Goal: Task Accomplishment & Management: Manage account settings

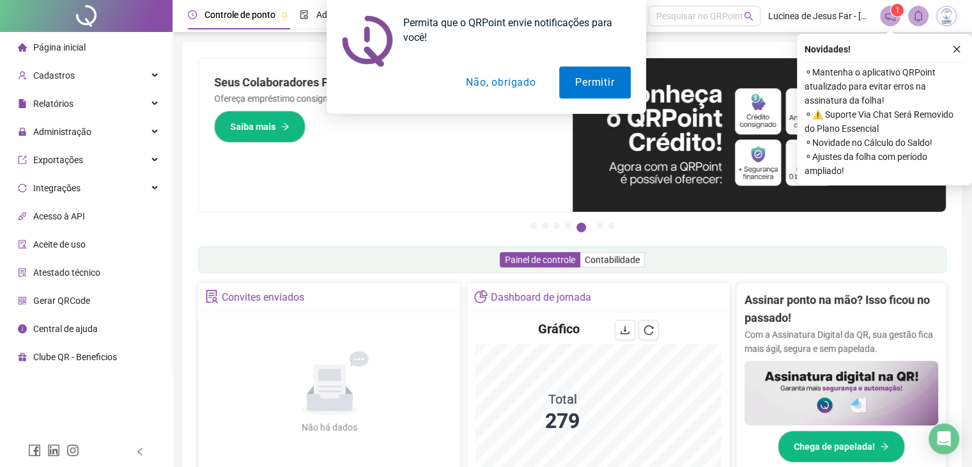
click at [511, 79] on button "Não, obrigado" at bounding box center [501, 82] width 102 height 32
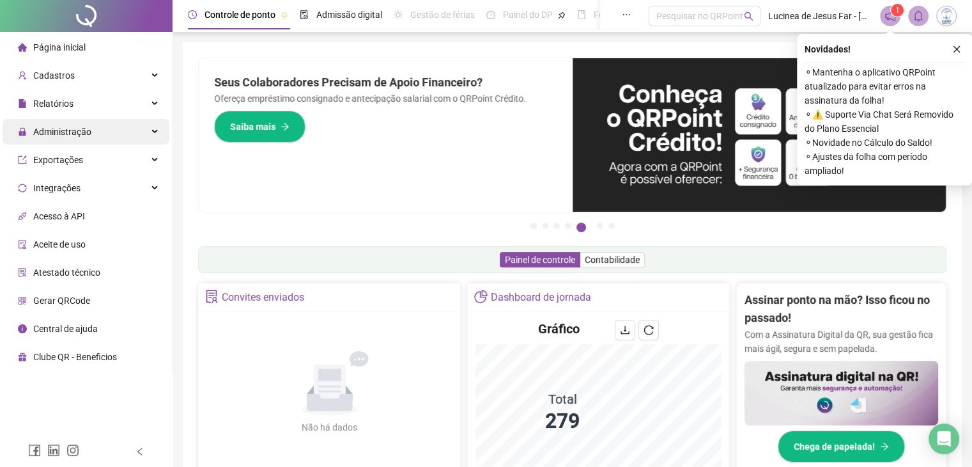
click at [62, 130] on span "Administração" at bounding box center [62, 132] width 58 height 10
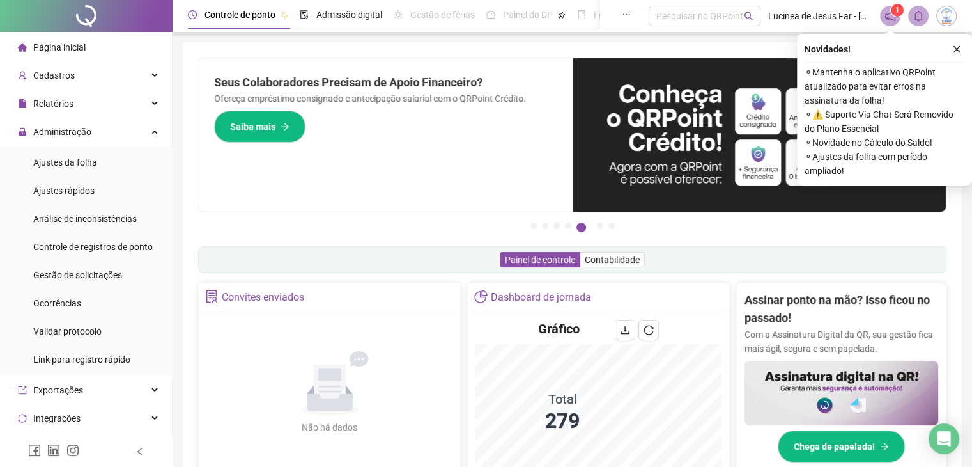
click at [80, 175] on ul "Ajustes da folha Ajustes rápidos Análise de inconsistências Controle de registr…" at bounding box center [86, 261] width 172 height 228
click at [80, 162] on span "Ajustes da folha" at bounding box center [65, 162] width 64 height 10
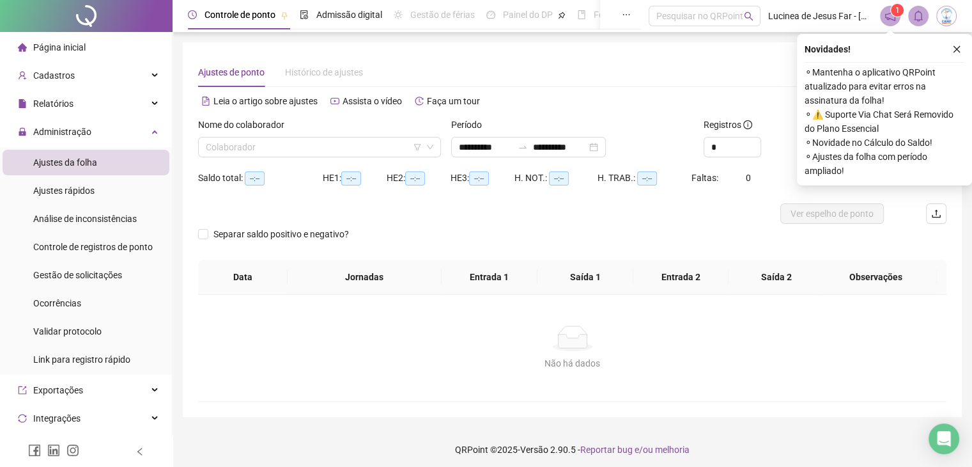
type input "**********"
click at [332, 152] on input "search" at bounding box center [314, 146] width 216 height 19
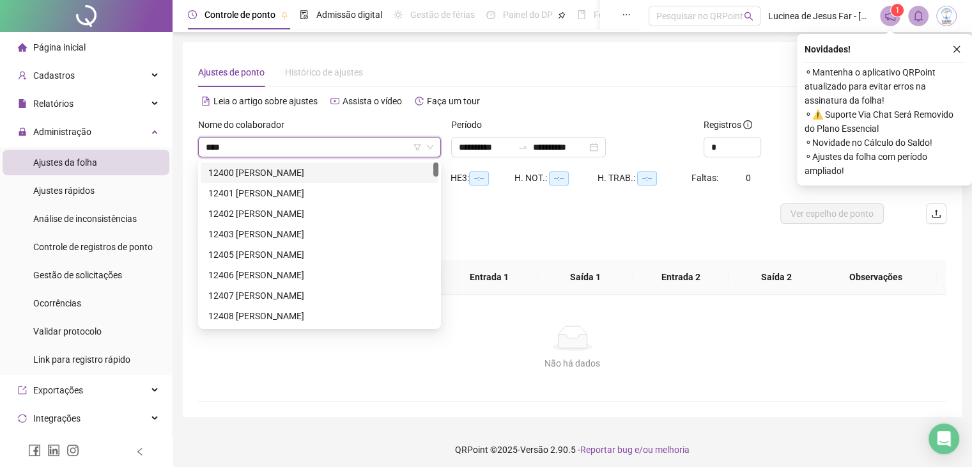
type input "*****"
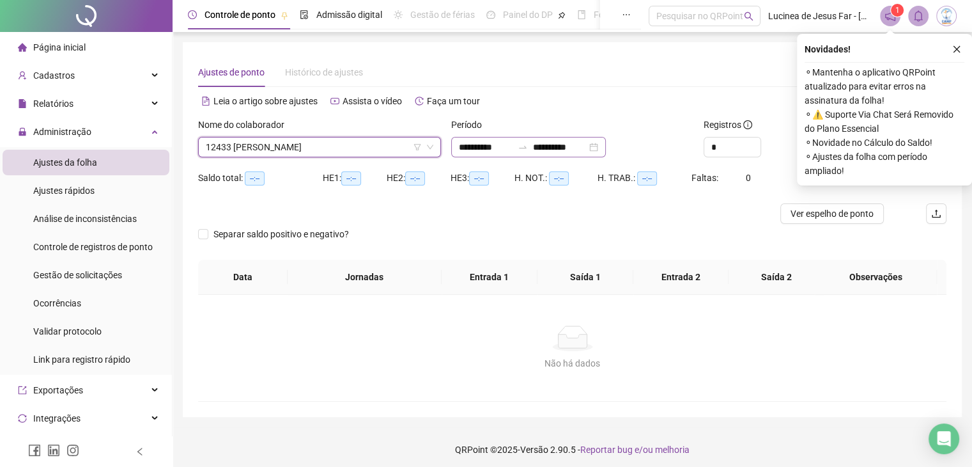
click at [606, 145] on div "**********" at bounding box center [528, 147] width 155 height 20
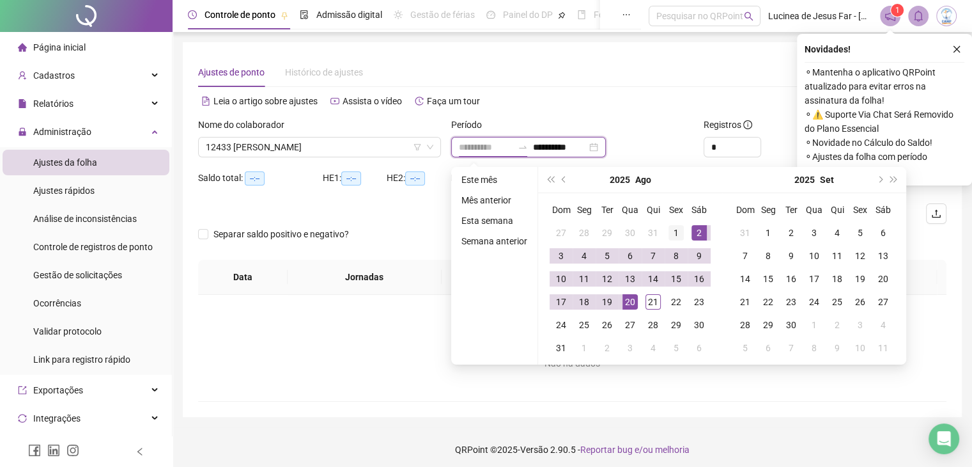
type input "**********"
click at [682, 231] on div "1" at bounding box center [676, 232] width 15 height 15
type input "**********"
click at [652, 303] on div "21" at bounding box center [653, 301] width 15 height 15
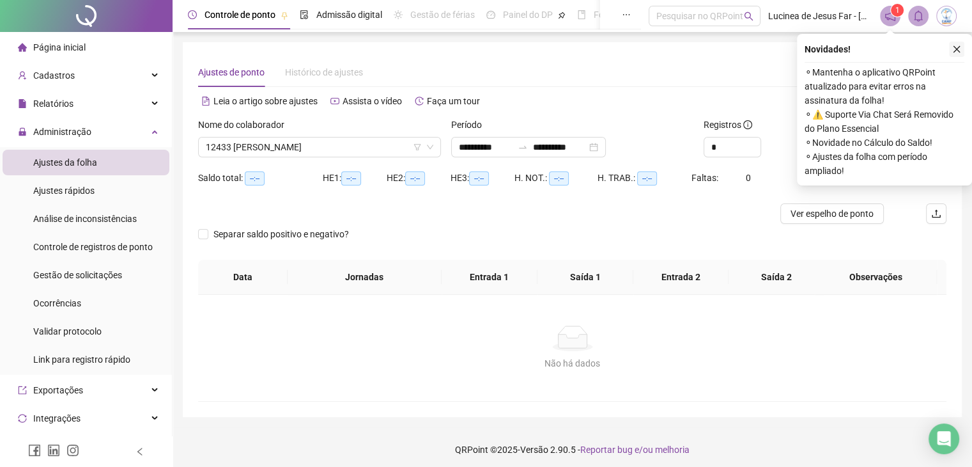
click at [958, 51] on icon "close" at bounding box center [957, 49] width 9 height 9
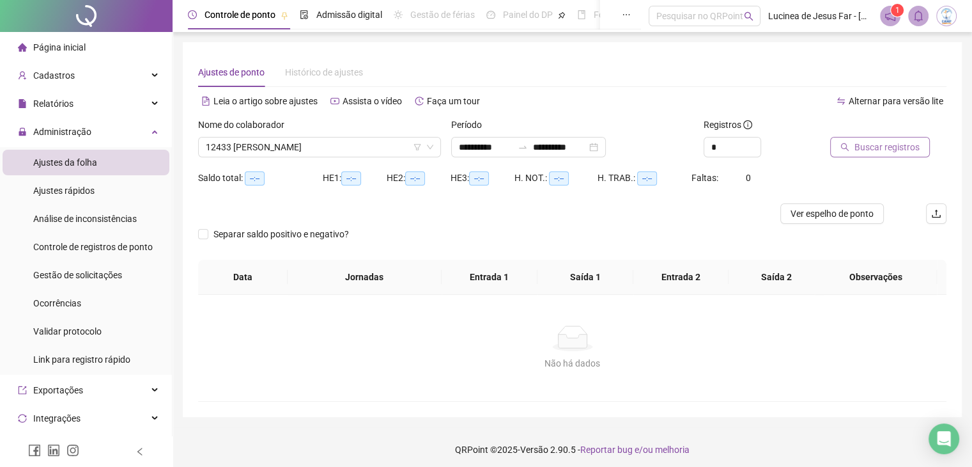
click at [909, 148] on span "Buscar registros" at bounding box center [887, 147] width 65 height 14
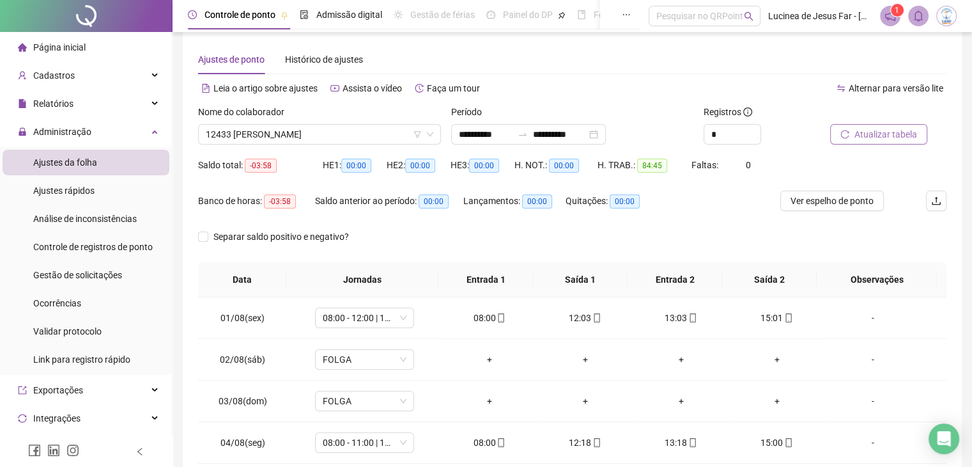
scroll to position [4, 0]
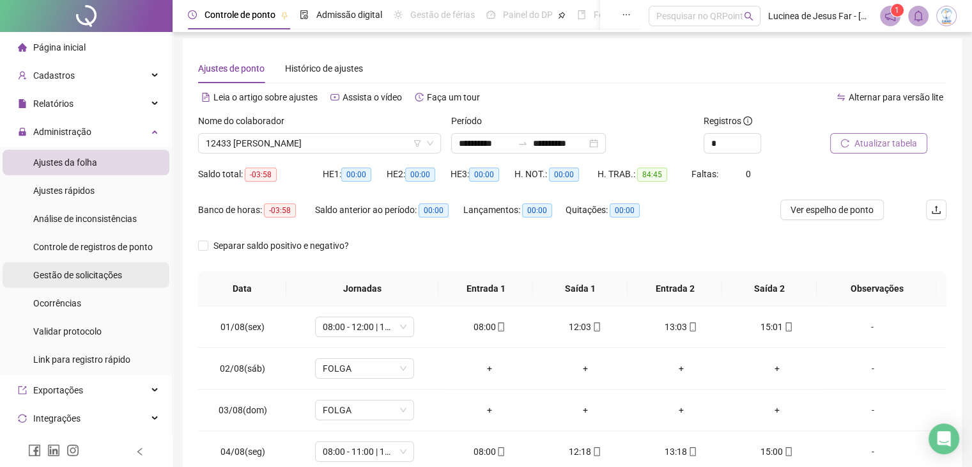
click at [87, 276] on span "Gestão de solicitações" at bounding box center [77, 275] width 89 height 10
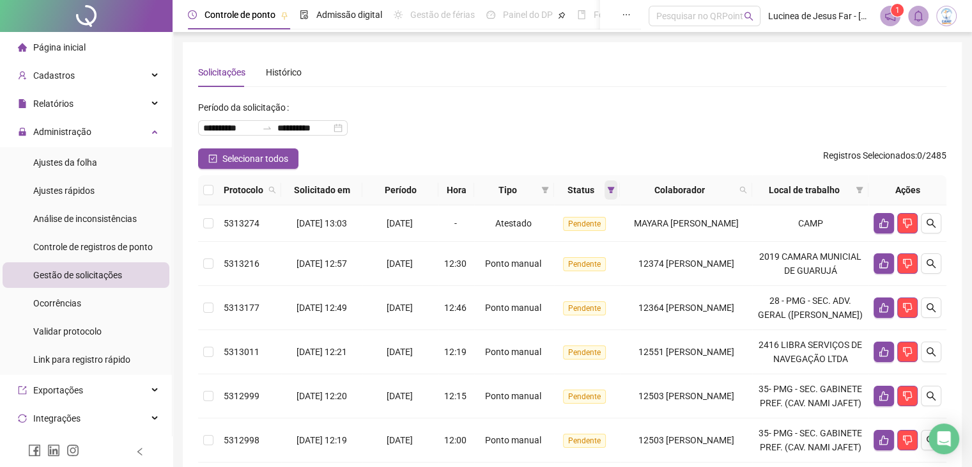
click at [605, 195] on span at bounding box center [611, 189] width 13 height 19
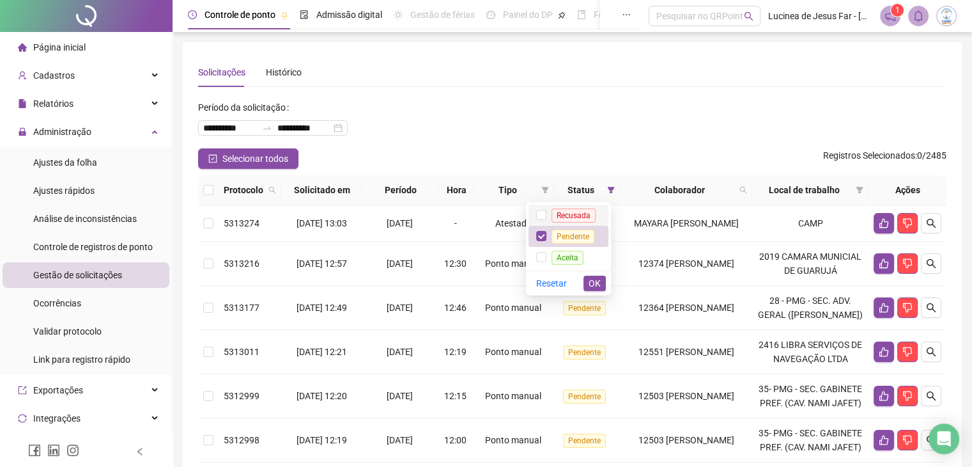
click at [555, 215] on span "Recusada" at bounding box center [574, 215] width 44 height 14
click at [576, 253] on span "Aceita" at bounding box center [568, 258] width 32 height 14
click at [592, 277] on div "Resetar OK" at bounding box center [568, 282] width 85 height 25
click at [596, 279] on span "OK" at bounding box center [595, 283] width 12 height 14
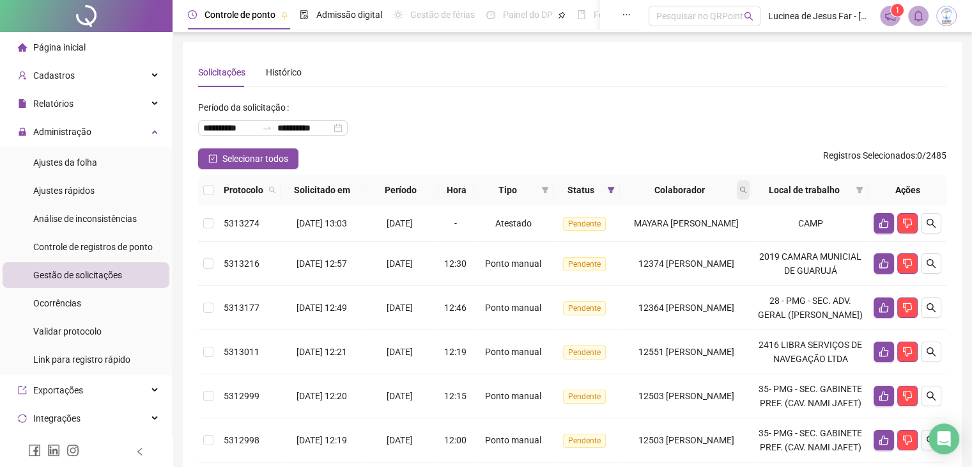
click at [747, 191] on icon "search" at bounding box center [744, 190] width 8 height 8
click at [680, 236] on span "Buscar" at bounding box center [679, 240] width 28 height 14
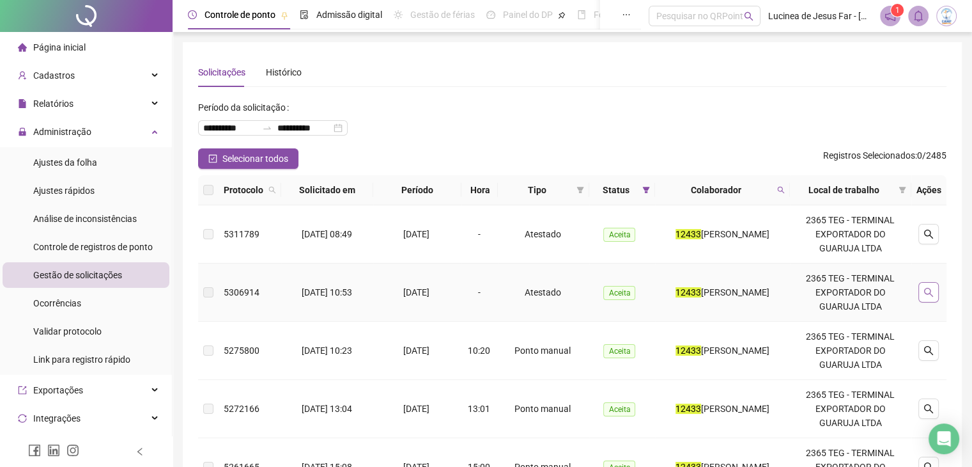
click at [929, 290] on icon "search" at bounding box center [929, 292] width 10 height 10
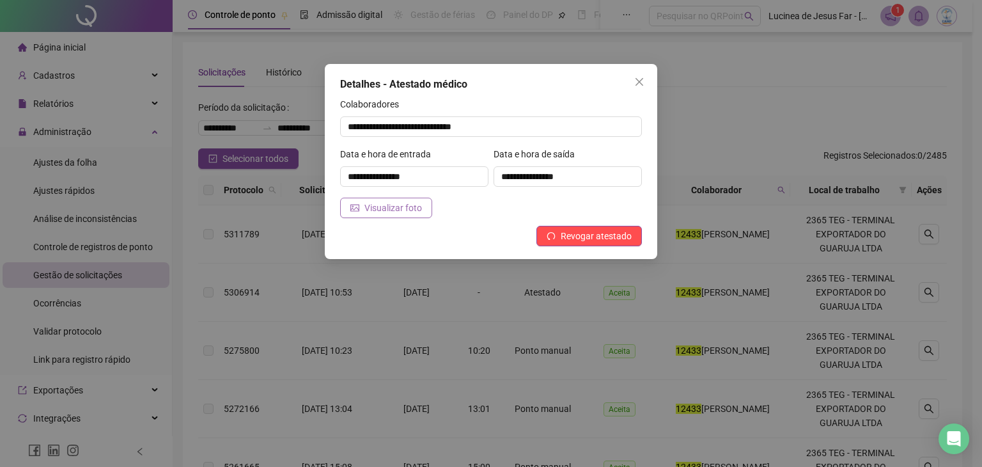
click at [373, 209] on span "Visualizar foto" at bounding box center [393, 208] width 58 height 14
click at [641, 79] on icon "close" at bounding box center [639, 82] width 10 height 10
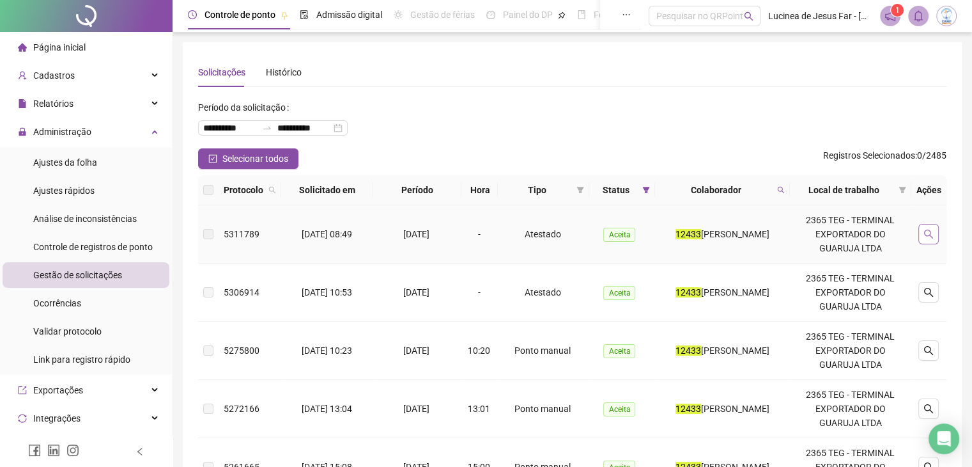
click at [925, 231] on icon "search" at bounding box center [929, 234] width 10 height 10
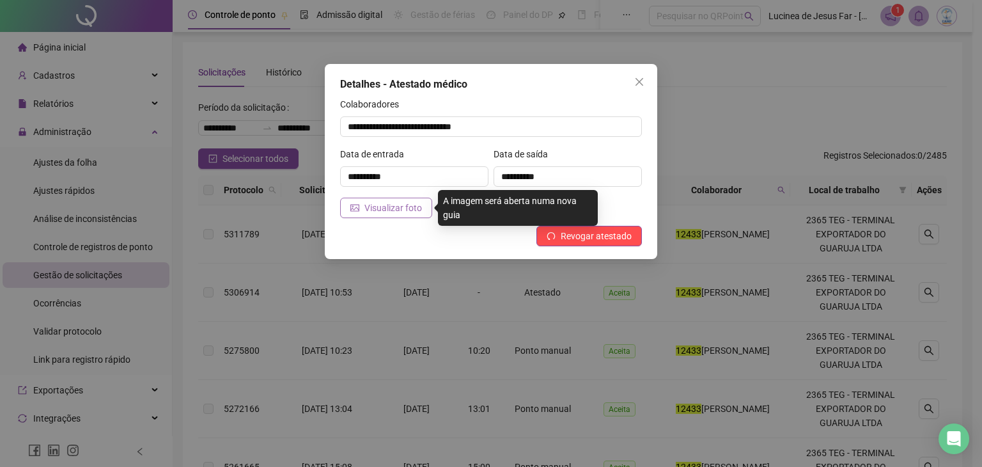
click at [399, 205] on span "Visualizar foto" at bounding box center [393, 208] width 58 height 14
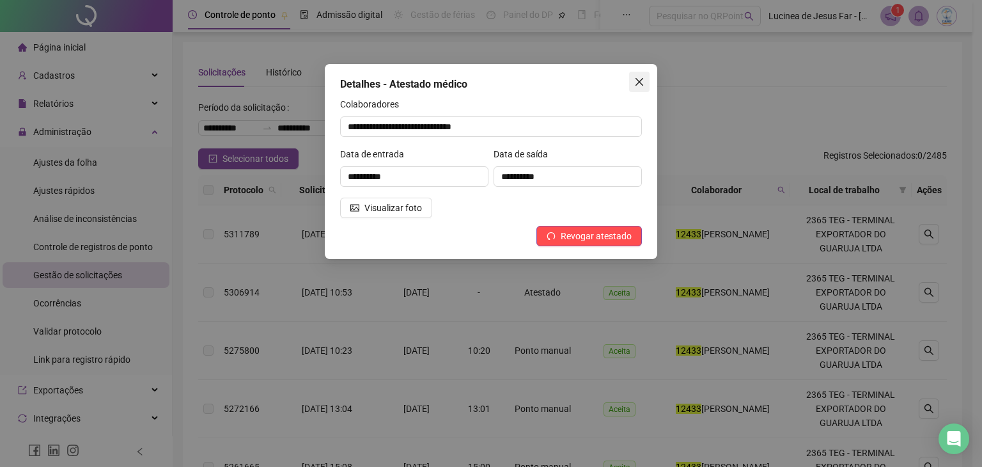
click at [647, 75] on button "Close" at bounding box center [639, 82] width 20 height 20
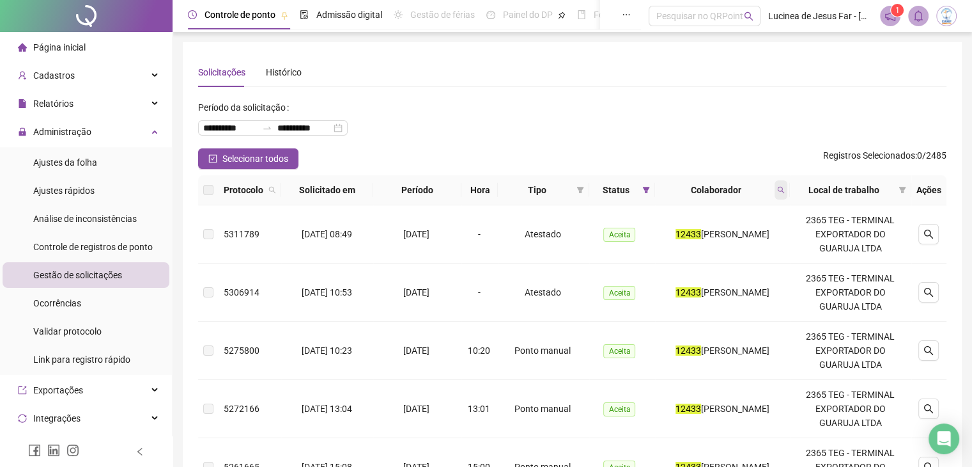
click at [785, 189] on icon "search" at bounding box center [781, 190] width 8 height 8
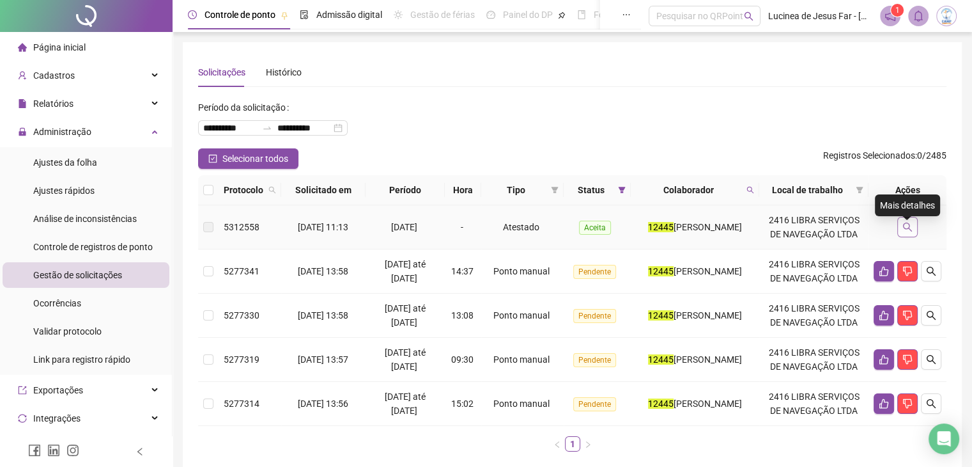
click at [905, 231] on icon "search" at bounding box center [907, 227] width 9 height 9
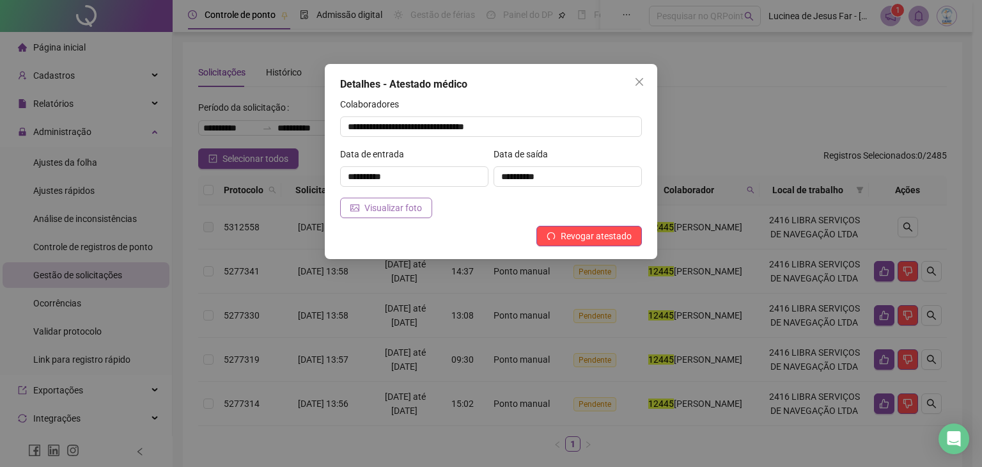
click at [414, 207] on span "Visualizar foto" at bounding box center [393, 208] width 58 height 14
click at [639, 82] on icon "close" at bounding box center [640, 82] width 8 height 8
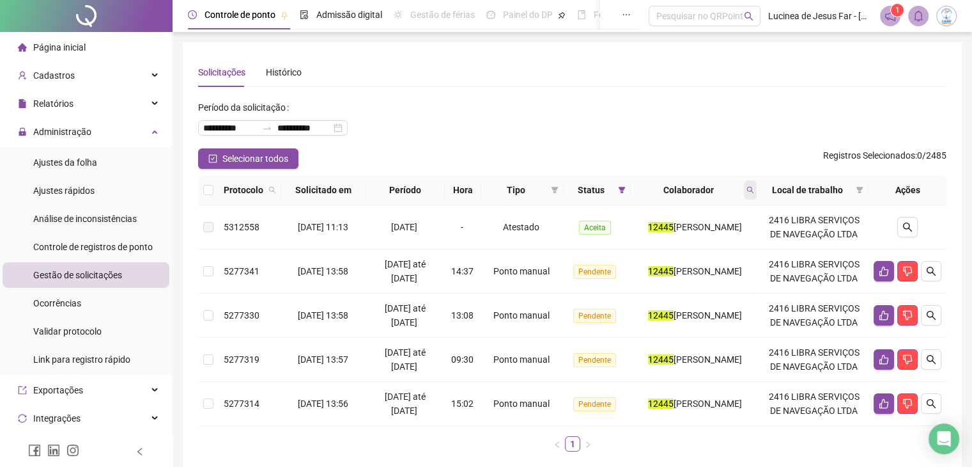
click at [757, 190] on span at bounding box center [750, 189] width 13 height 19
type input "*****"
